Goal: Information Seeking & Learning: Learn about a topic

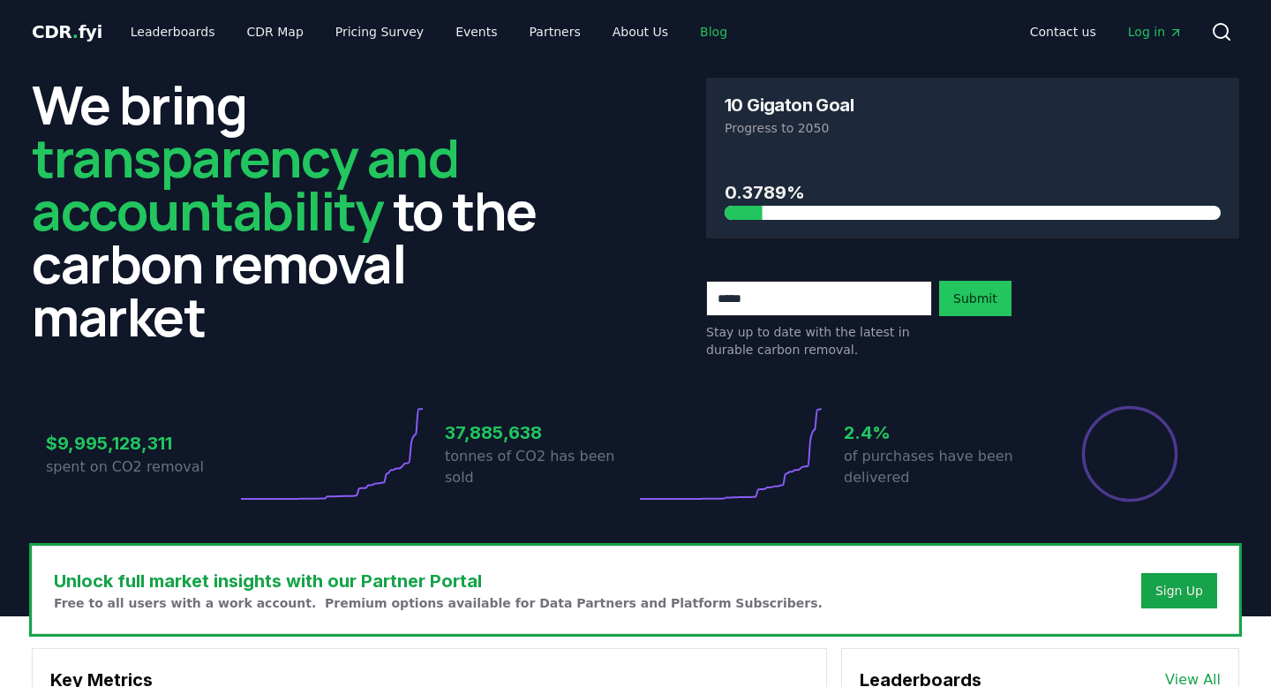
click at [687, 36] on link "Blog" at bounding box center [714, 32] width 56 height 32
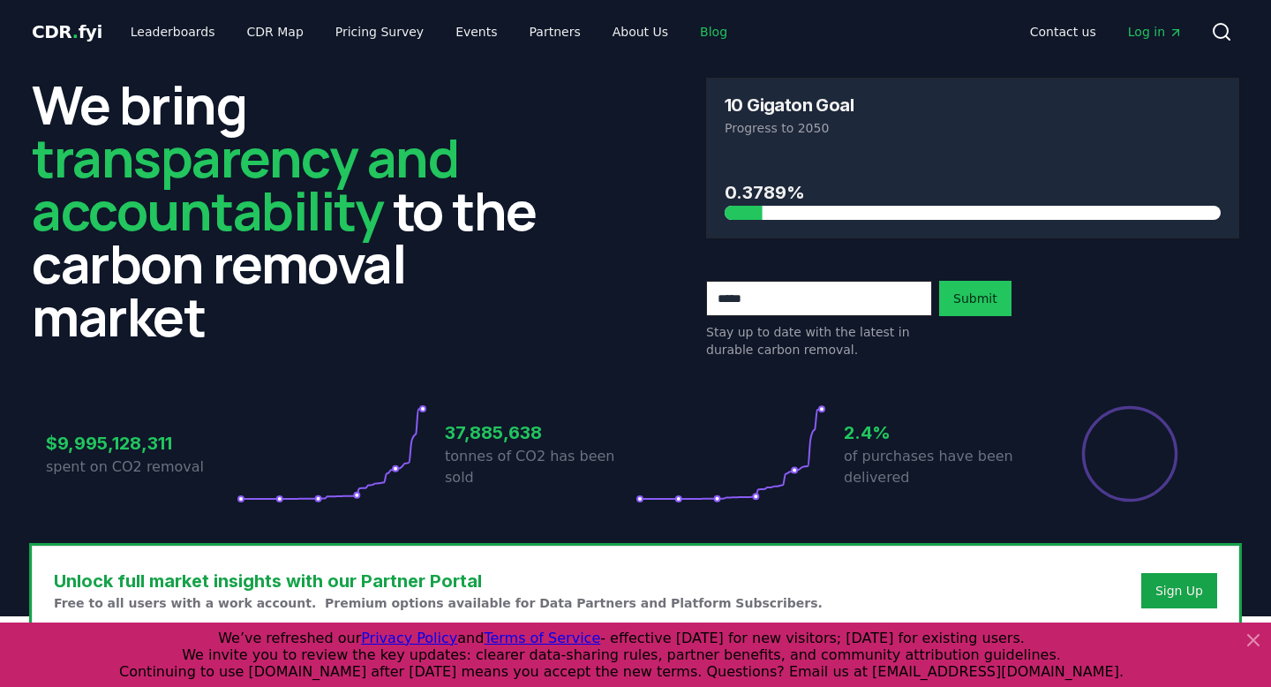
click at [687, 35] on link "Blog" at bounding box center [714, 32] width 56 height 32
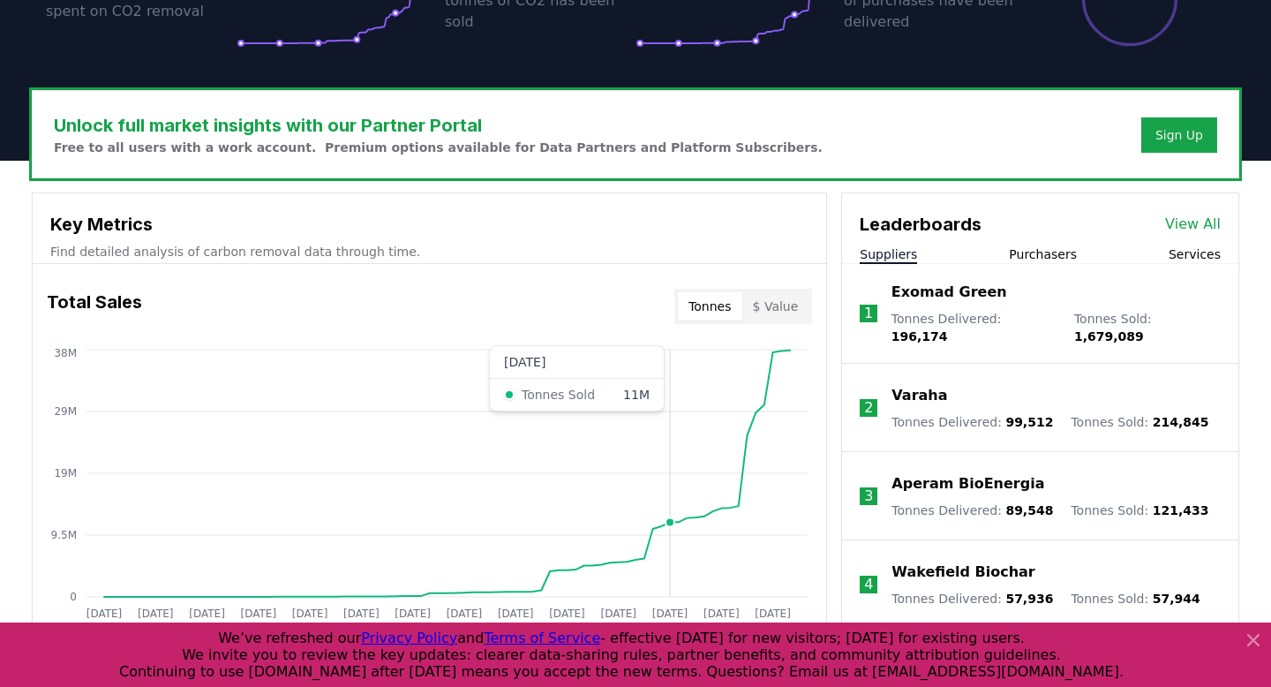
scroll to position [289, 0]
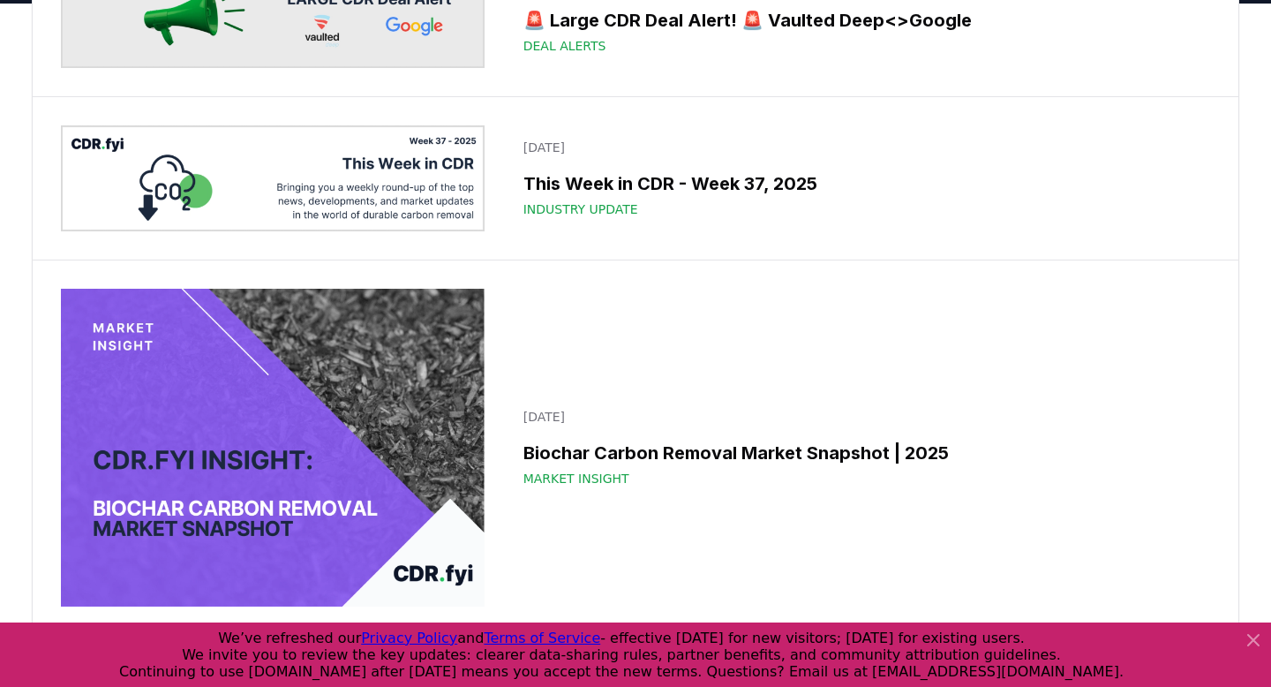
scroll to position [215, 0]
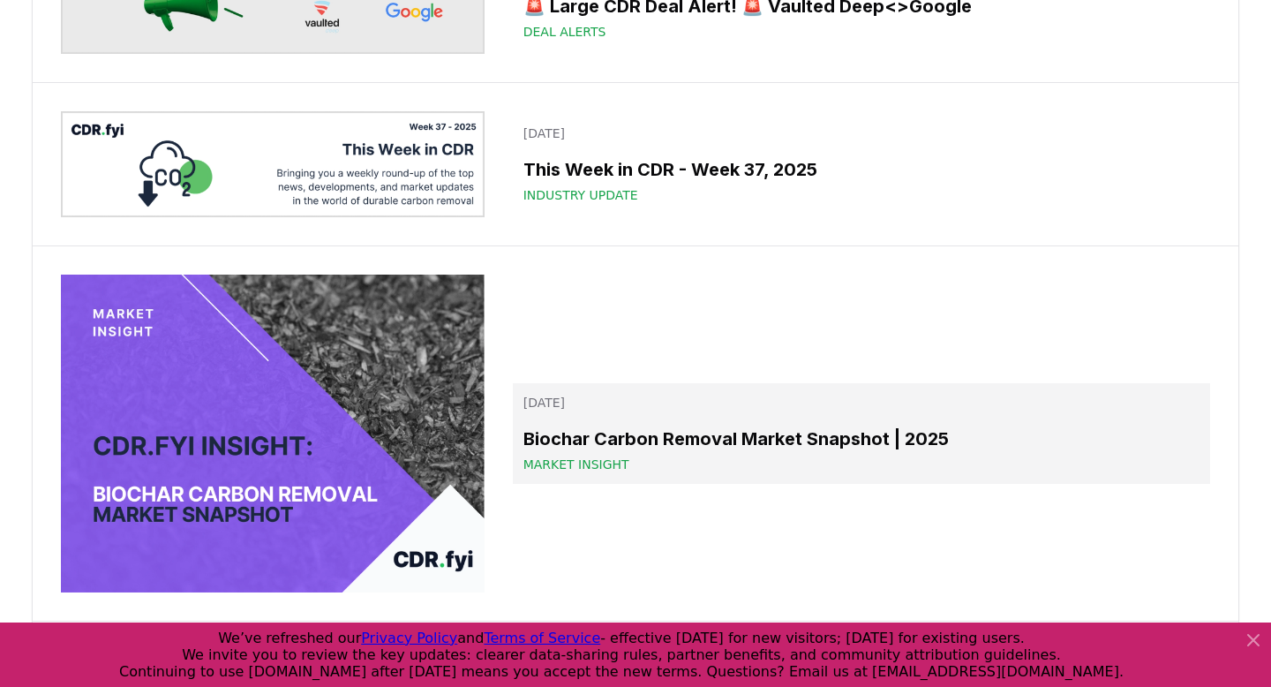
click at [582, 449] on h3 "Biochar Carbon Removal Market Snapshot | 2025" at bounding box center [861, 438] width 676 height 26
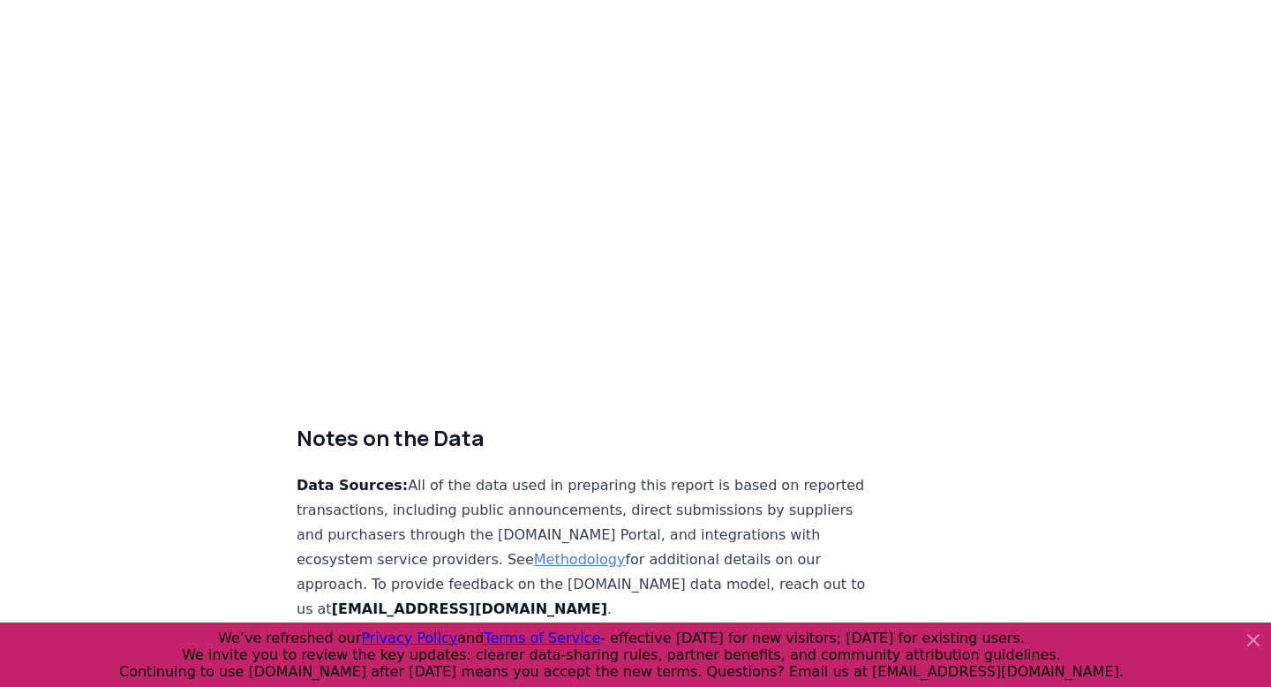
scroll to position [10249, 0]
